Goal: Transaction & Acquisition: Purchase product/service

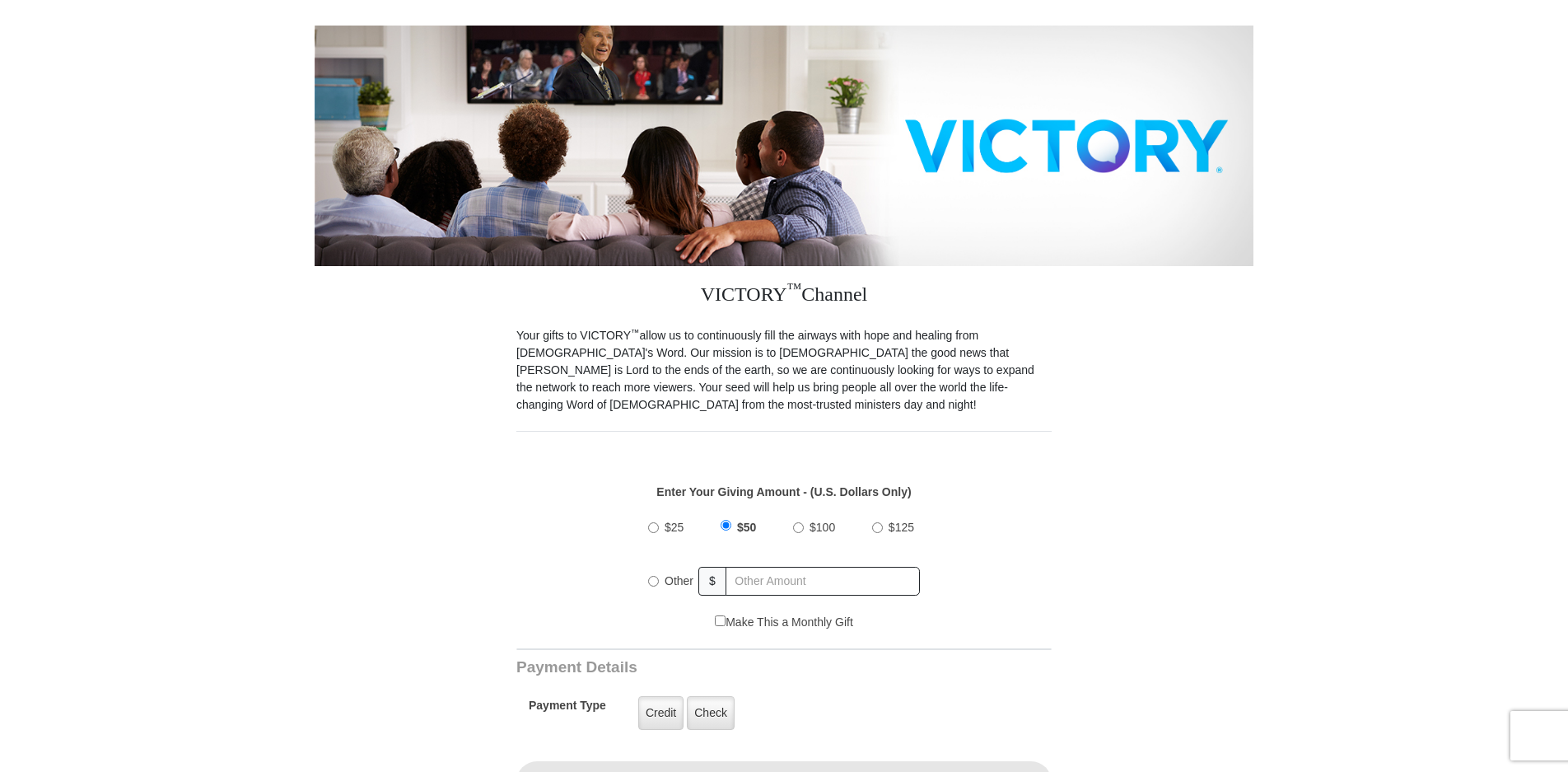
scroll to position [274, 0]
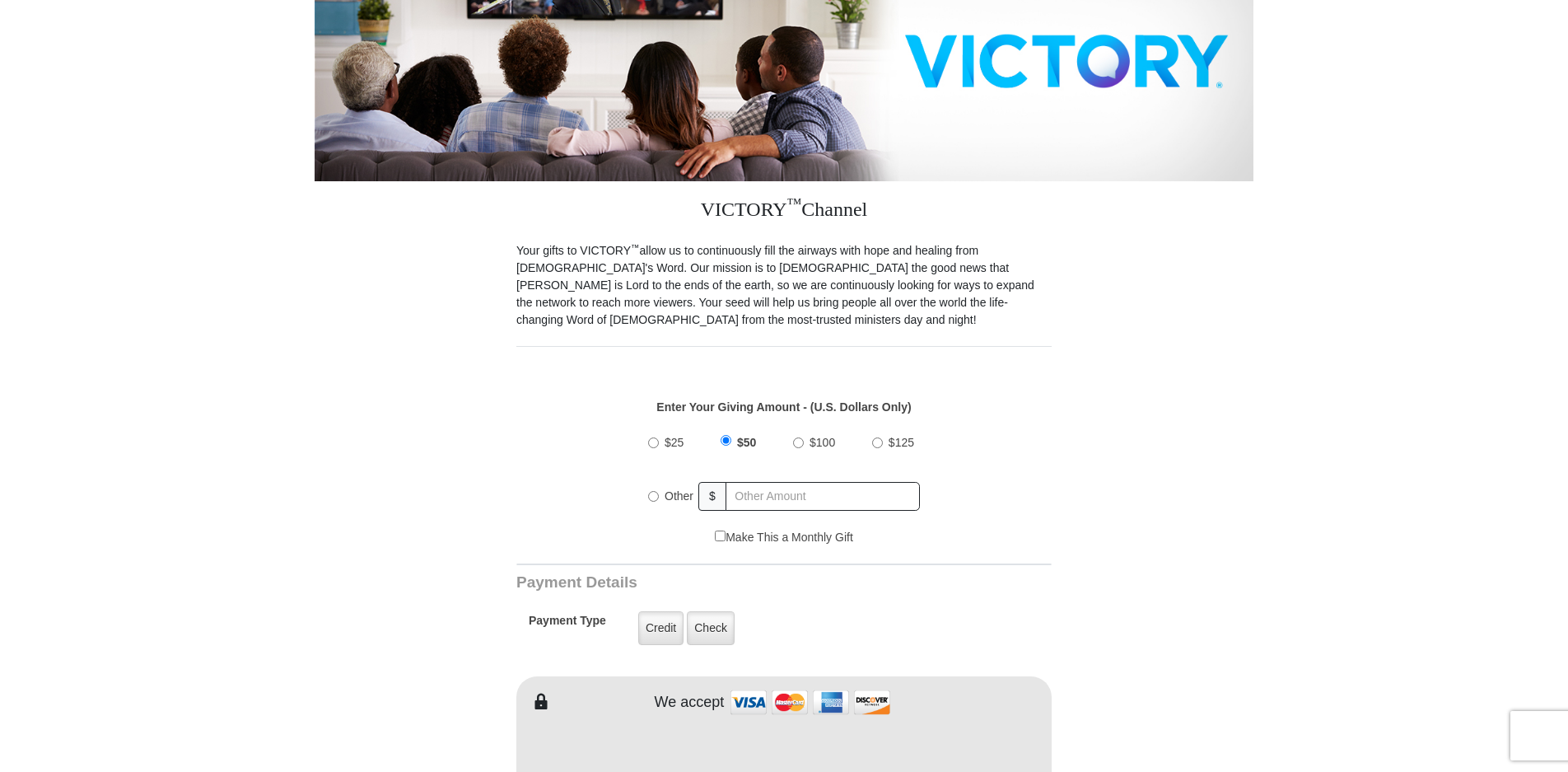
click at [656, 498] on input "Other" at bounding box center [654, 496] width 11 height 11
radio input "true"
click at [829, 495] on input "text" at bounding box center [824, 496] width 193 height 28
type input "4.36"
click at [1231, 472] on form "VICTORY Channel Online Giving VICTORY Channel is a worldwide, on-air television…" at bounding box center [784, 766] width 939 height 1970
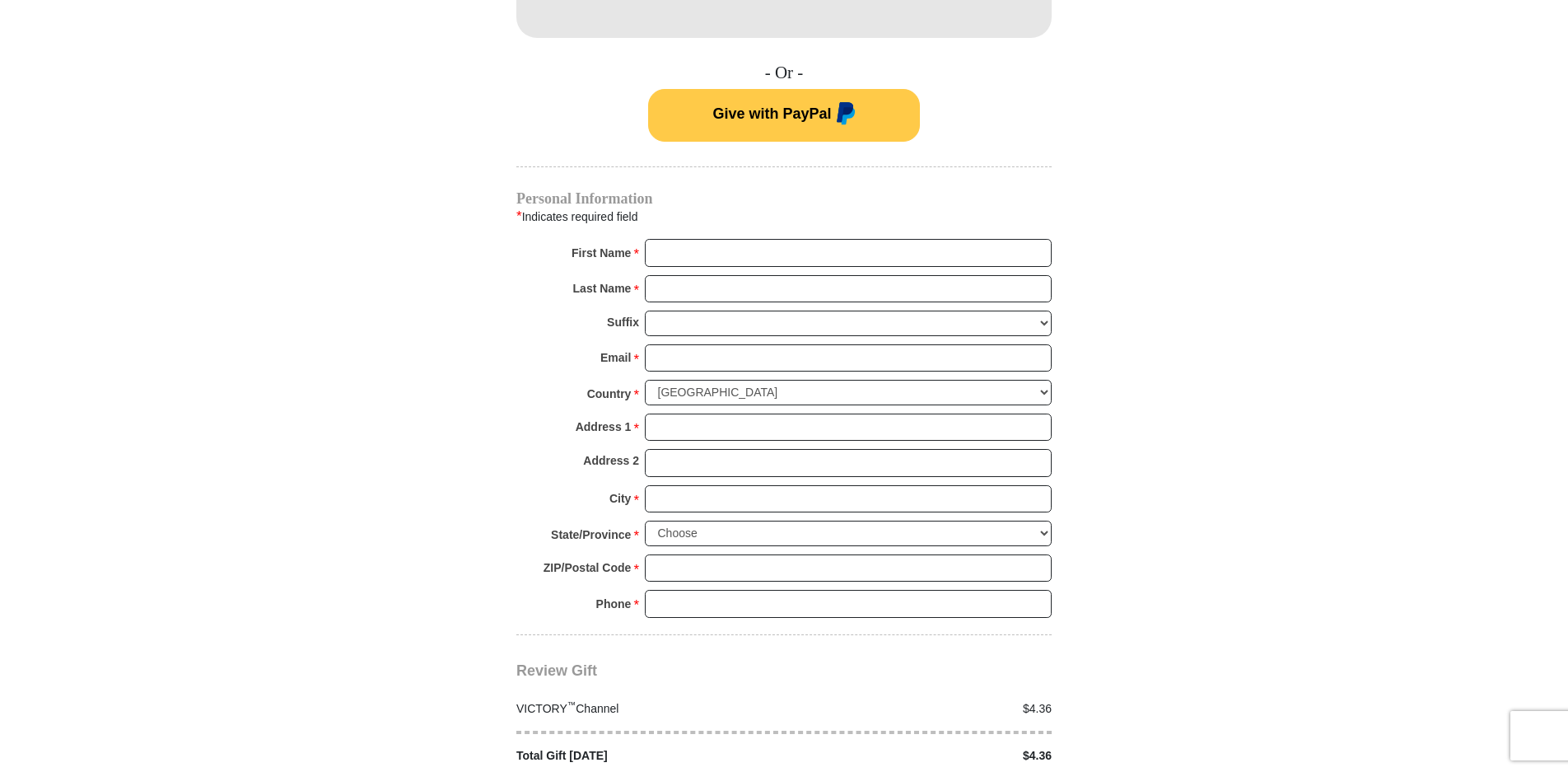
scroll to position [1118, 0]
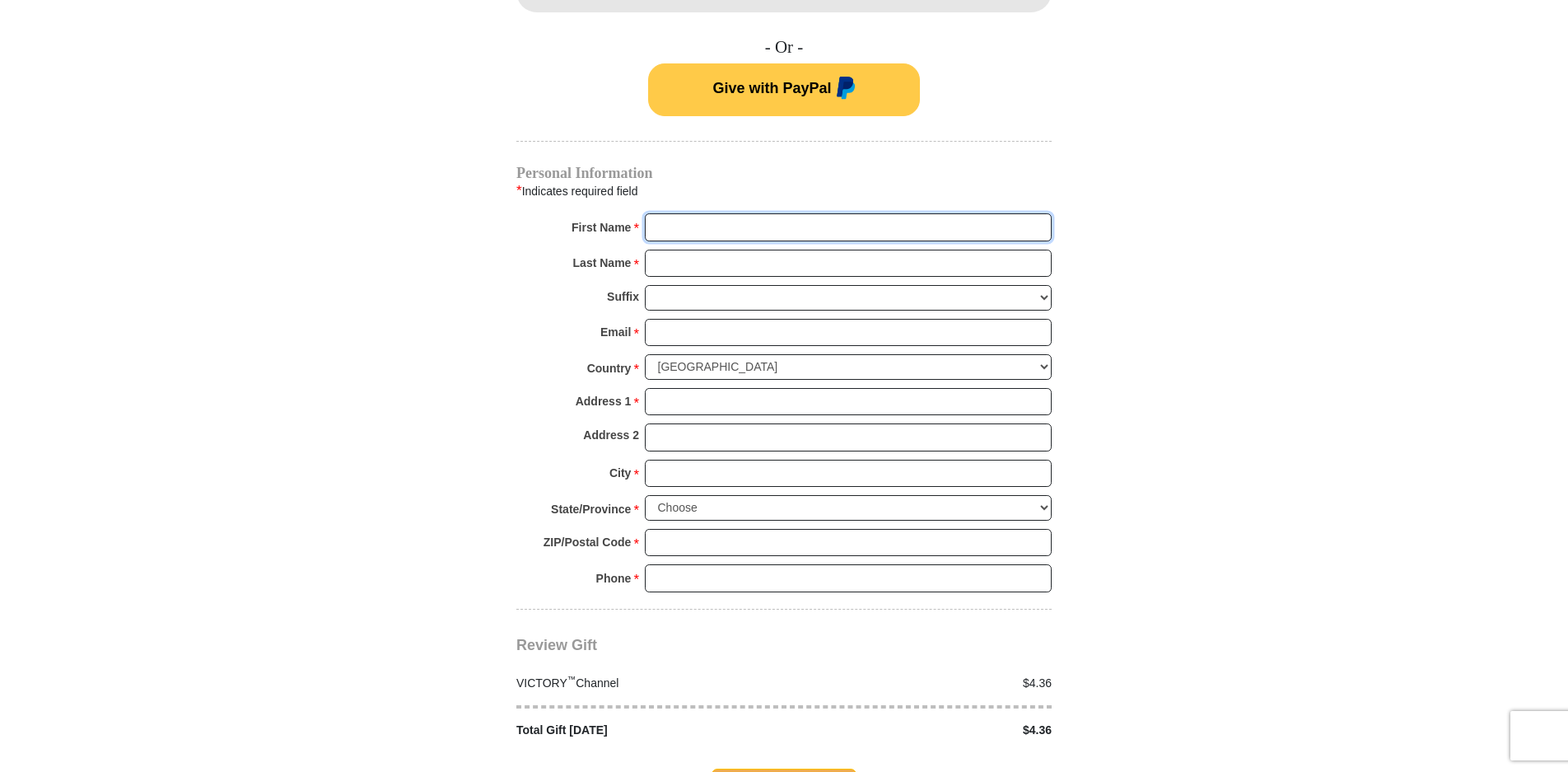
click at [709, 229] on input "First Name *" at bounding box center [848, 227] width 406 height 28
type input "[PERSON_NAME]"
type input "[EMAIL_ADDRESS][DOMAIN_NAME]"
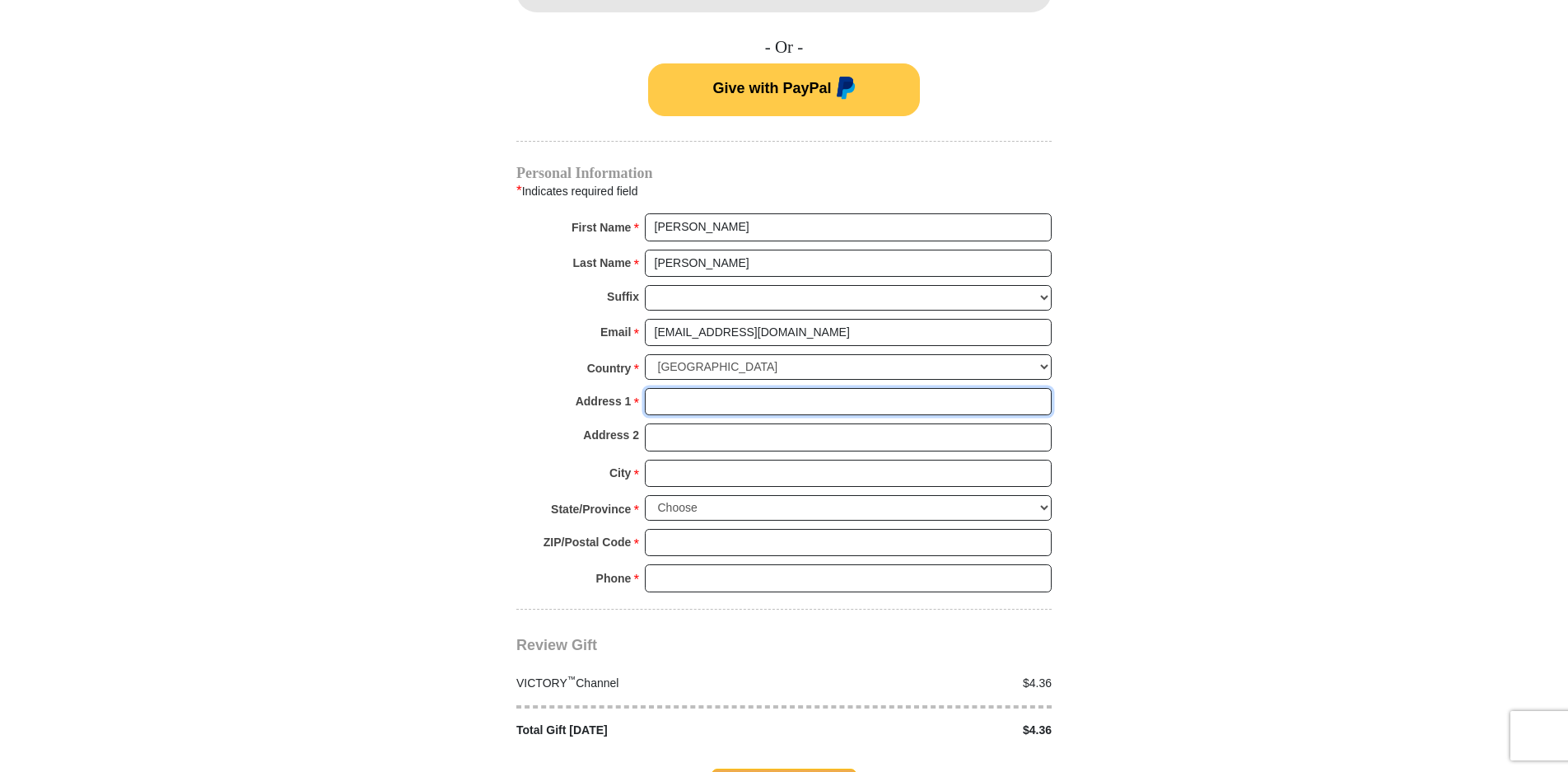
type input "[STREET_ADDRESS][PERSON_NAME]"
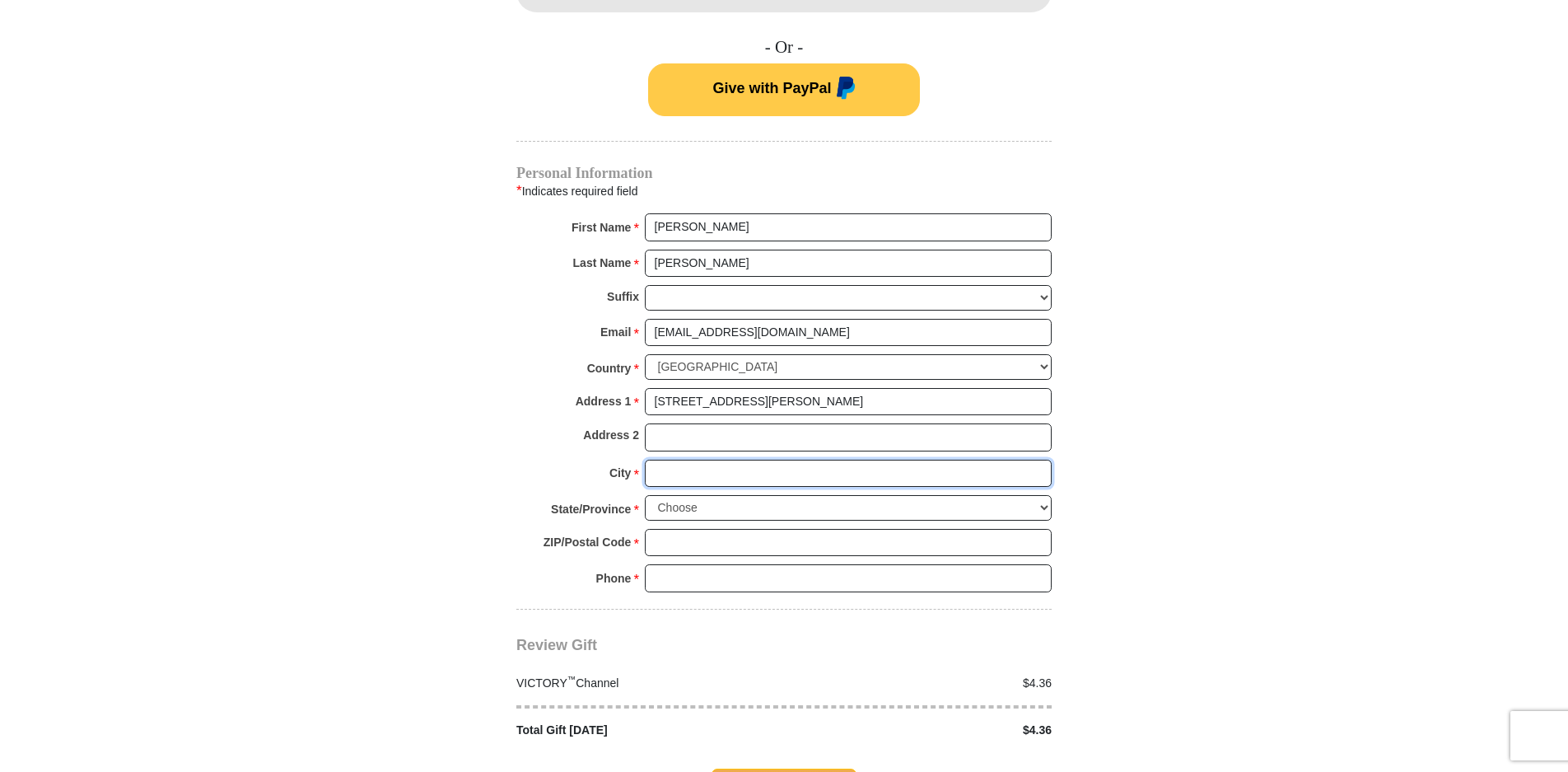
type input "[GEOGRAPHIC_DATA]"
select select "[GEOGRAPHIC_DATA]"
type input "76002"
type input "8177600895"
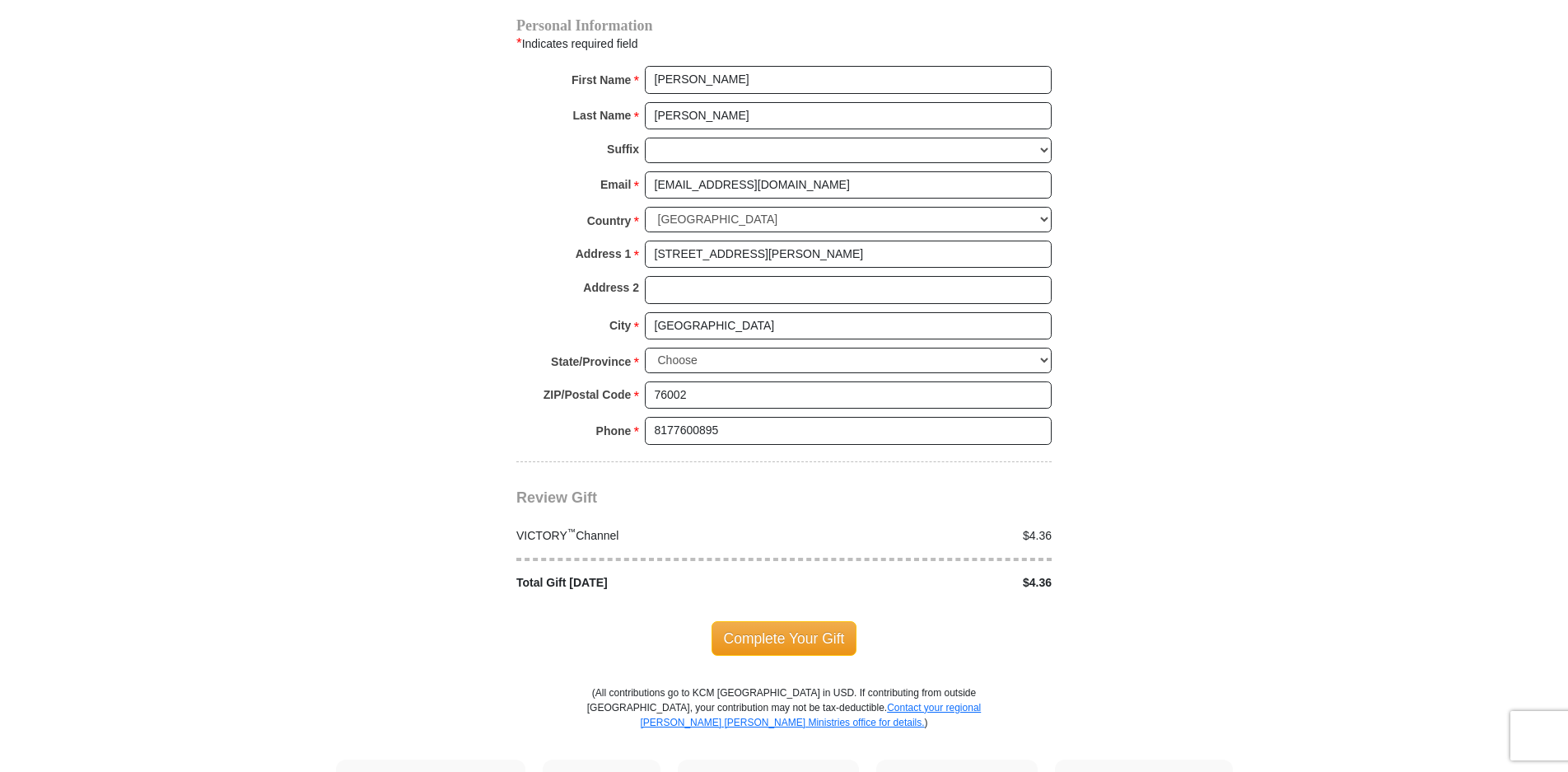
scroll to position [1439, 0]
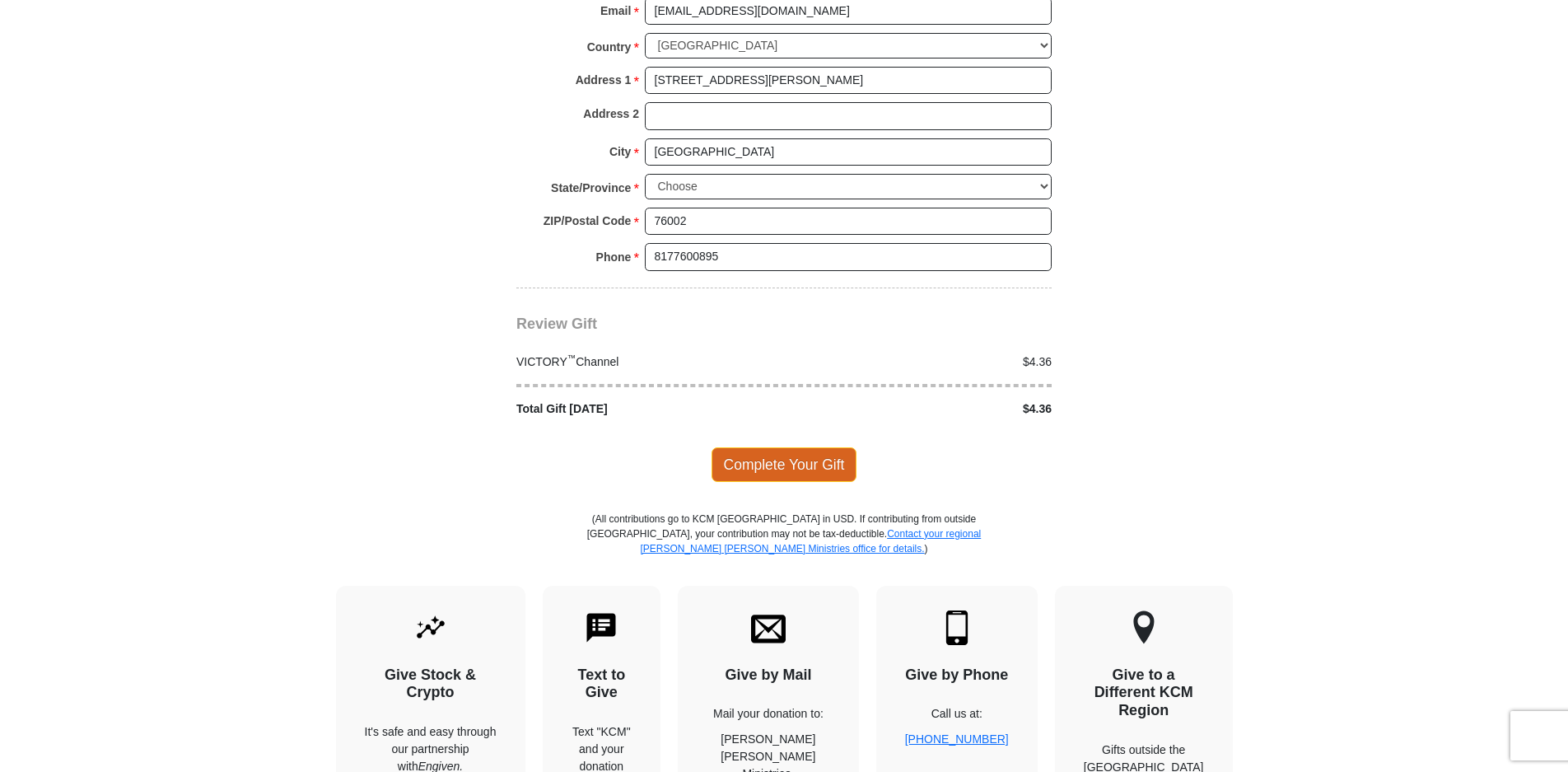
click at [790, 470] on span "Complete Your Gift" at bounding box center [784, 464] width 146 height 35
